Goal: Information Seeking & Learning: Check status

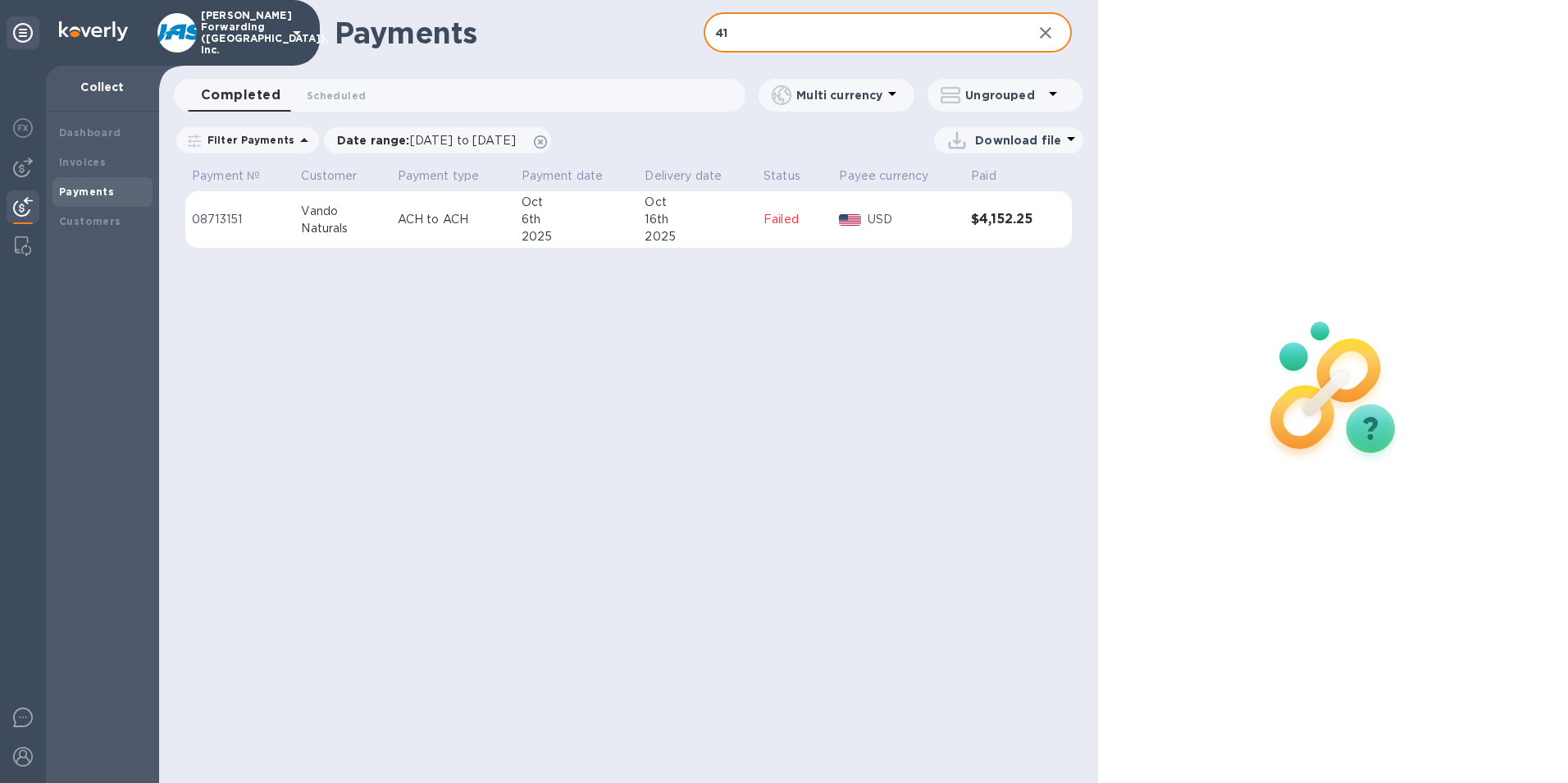
type input "4"
type input "vando"
click at [1041, 27] on icon "button" at bounding box center [1045, 33] width 19 height 19
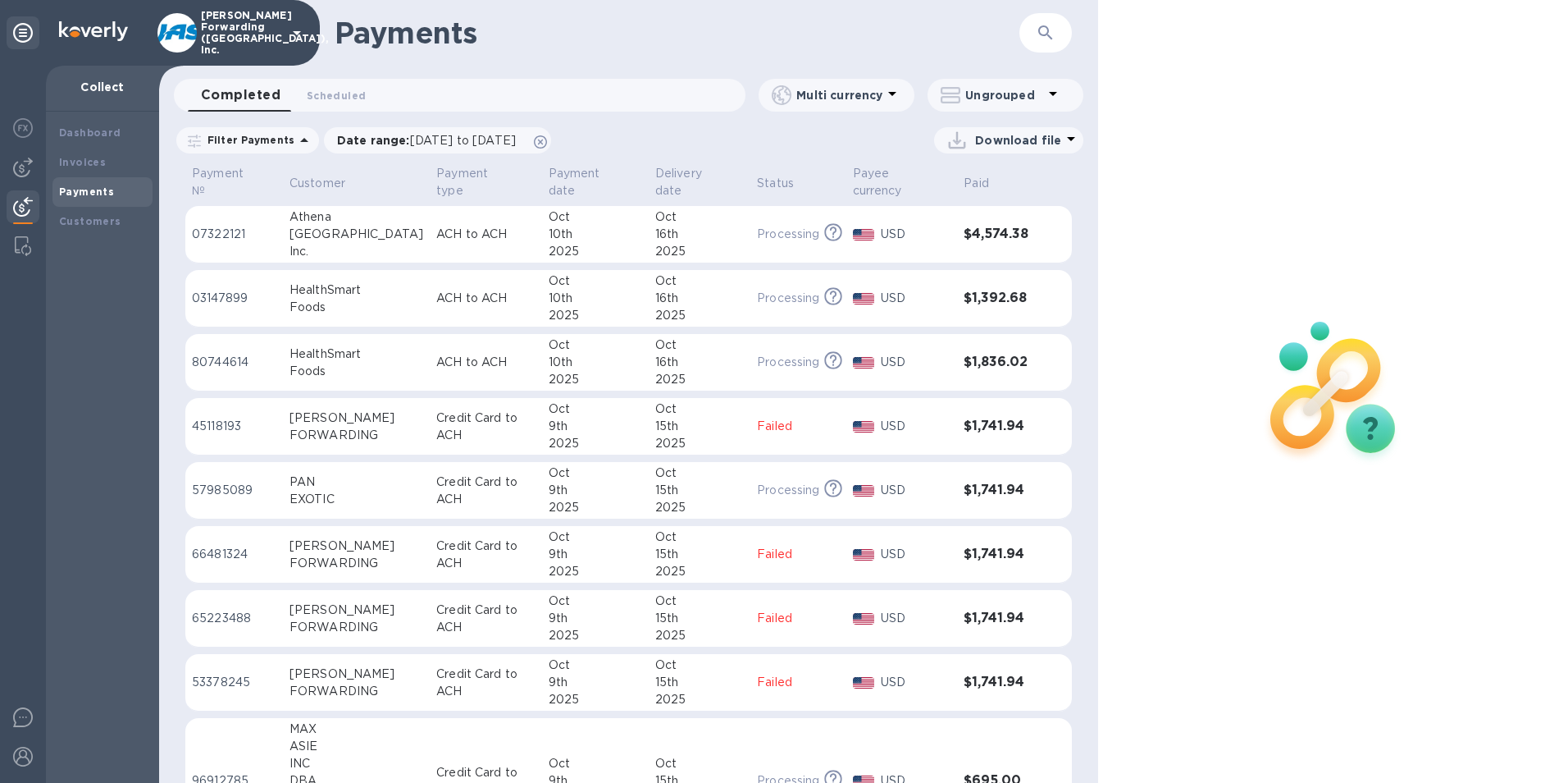
click at [396, 425] on div "[PERSON_NAME]" at bounding box center [357, 418] width 134 height 18
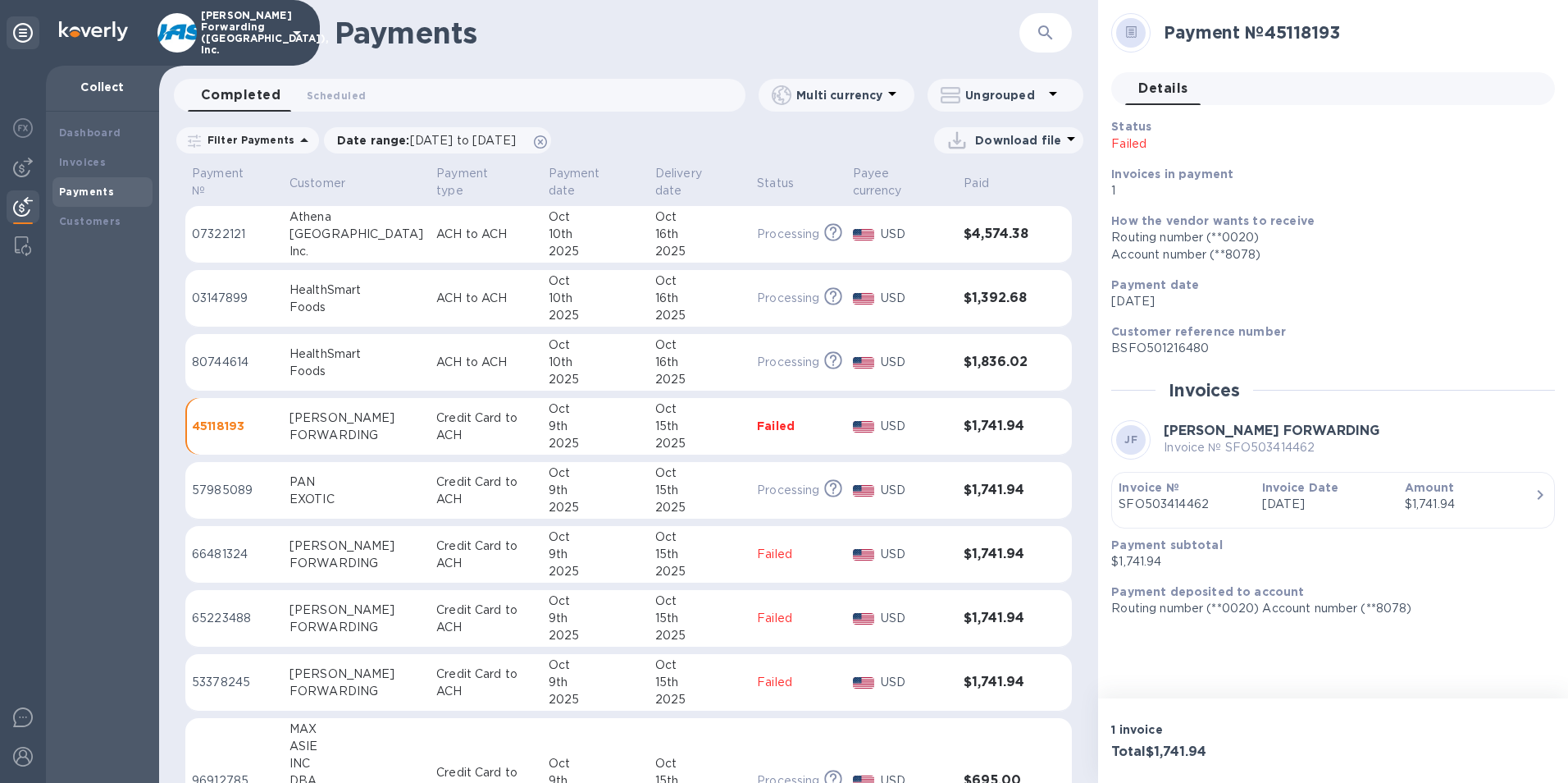
click at [460, 484] on p "Credit Card to ACH" at bounding box center [485, 490] width 99 height 34
click at [437, 425] on p "Credit Card to ACH" at bounding box center [484, 426] width 98 height 34
click at [484, 485] on p "Credit Card to ACH" at bounding box center [485, 490] width 99 height 34
